Goal: Find specific page/section: Find specific page/section

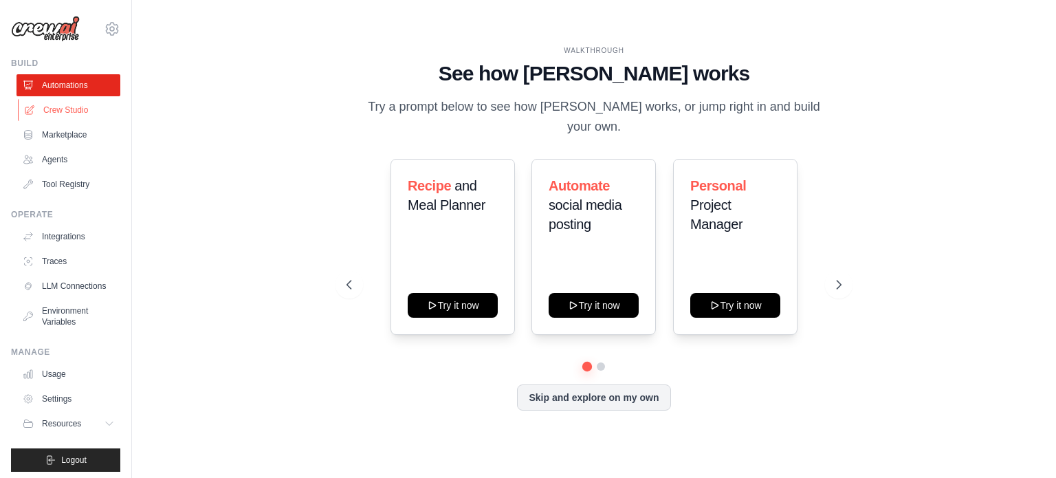
click at [77, 104] on link "Crew Studio" at bounding box center [70, 110] width 104 height 22
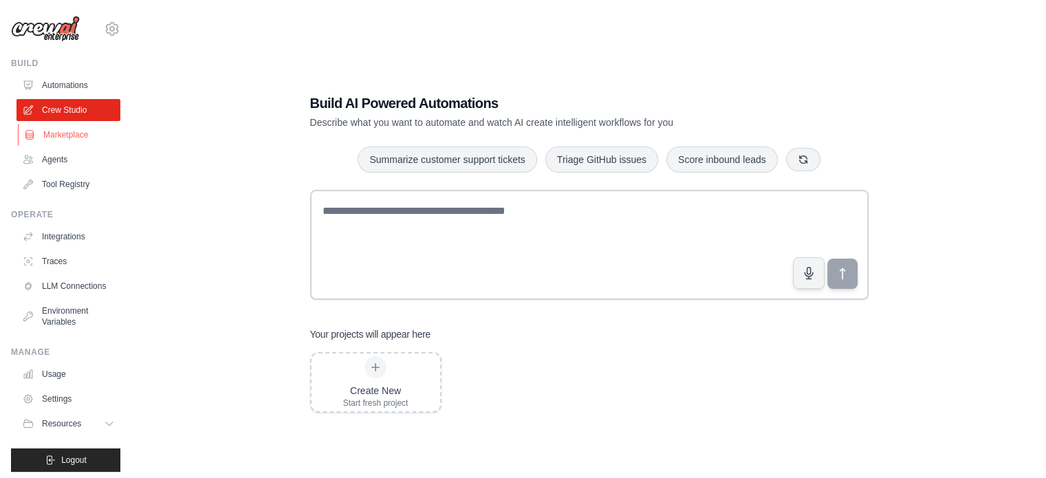
click at [85, 136] on link "Marketplace" at bounding box center [70, 135] width 104 height 22
